Goal: Information Seeking & Learning: Learn about a topic

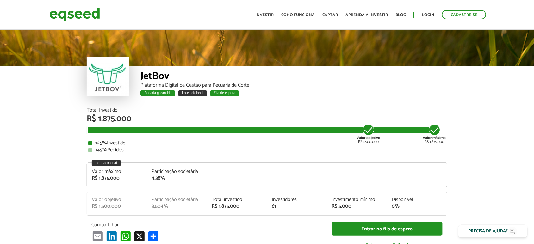
drag, startPoint x: 94, startPoint y: 149, endPoint x: 202, endPoint y: 118, distance: 112.0
click at [145, 149] on div "149% Pedidos" at bounding box center [267, 150] width 358 height 5
drag, startPoint x: 90, startPoint y: 141, endPoint x: 138, endPoint y: 151, distance: 49.5
click at [138, 151] on div "125% Investido 149% Pedidos" at bounding box center [267, 147] width 358 height 12
click at [138, 151] on div "149% Pedidos" at bounding box center [267, 150] width 358 height 5
